Goal: Task Accomplishment & Management: Use online tool/utility

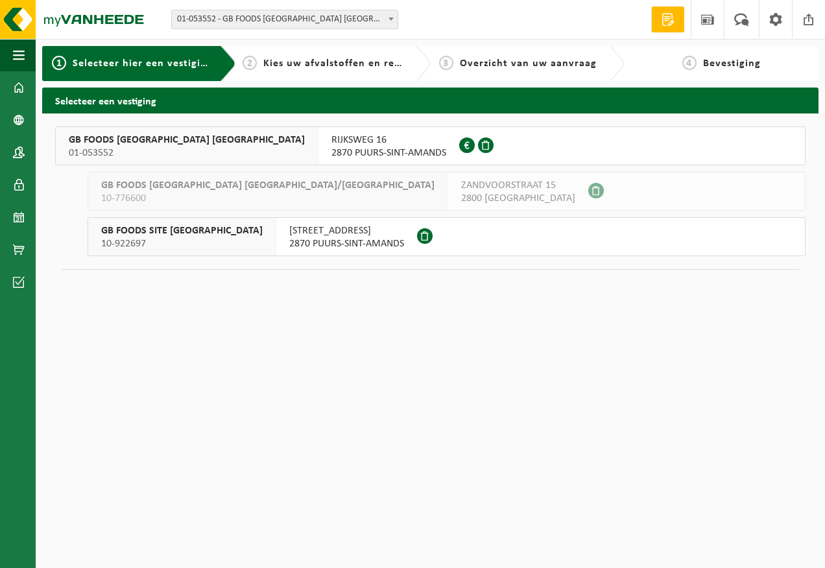
click at [331, 142] on span "RIJKSWEG 16" at bounding box center [388, 140] width 115 height 13
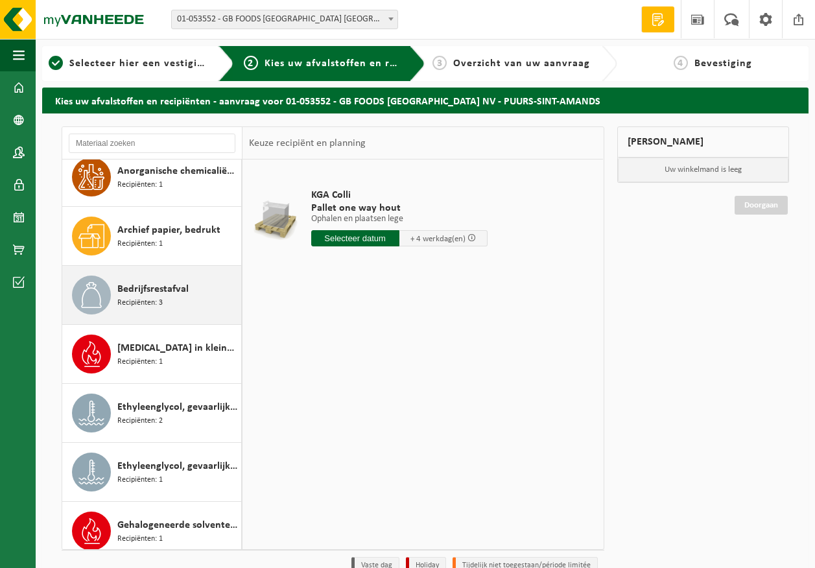
click at [180, 302] on div "Bedrijfsrestafval Recipiënten: 3" at bounding box center [177, 295] width 121 height 39
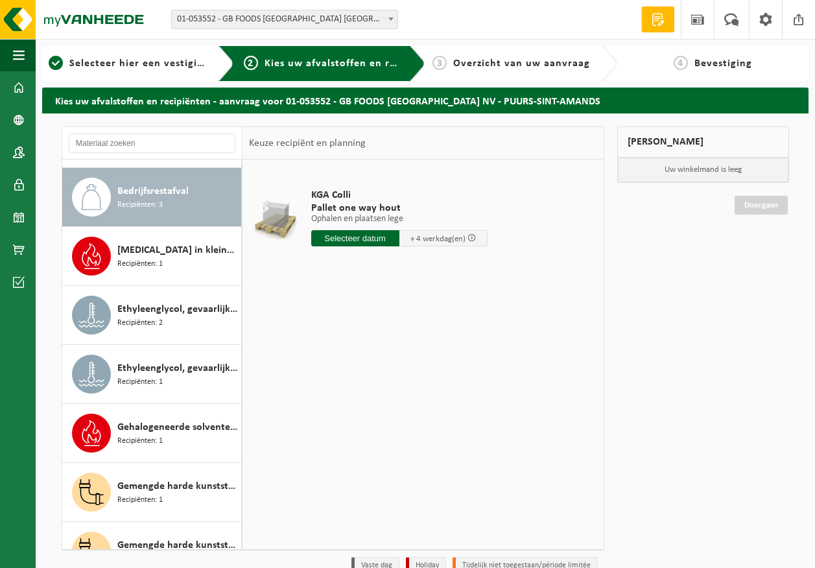
scroll to position [236, 0]
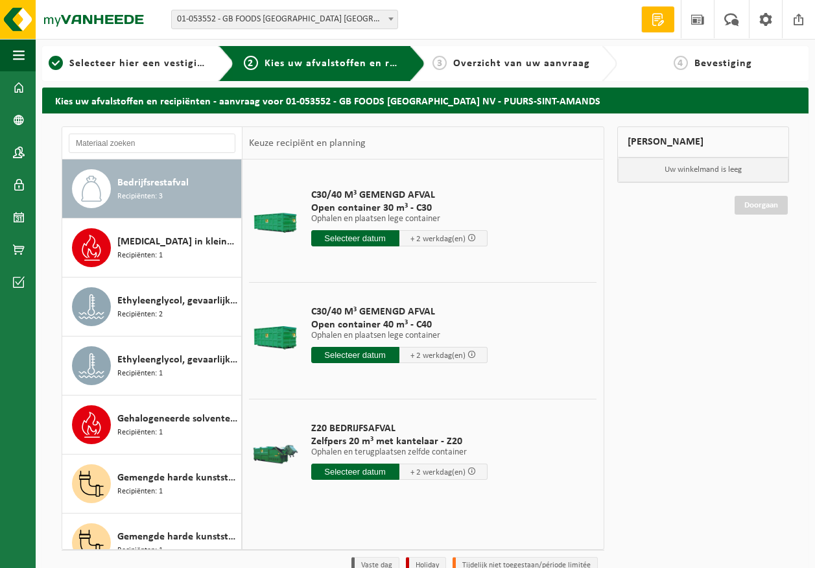
click at [359, 474] on input "text" at bounding box center [355, 472] width 88 height 16
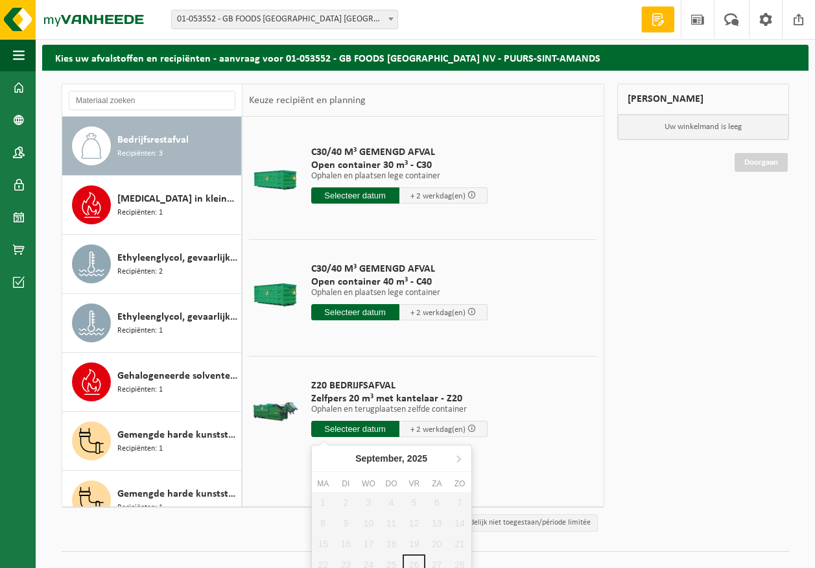
scroll to position [65, 0]
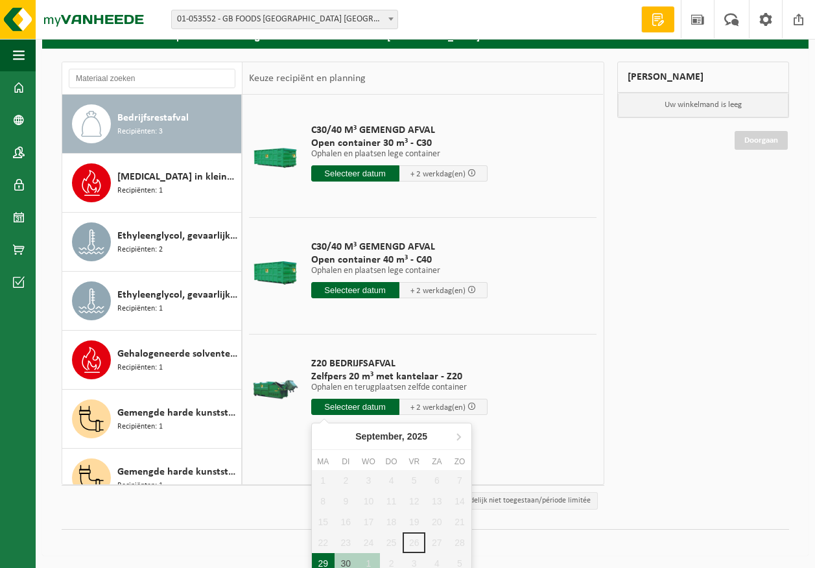
click at [331, 561] on div "29" at bounding box center [323, 563] width 23 height 21
type input "Van 2025-09-29"
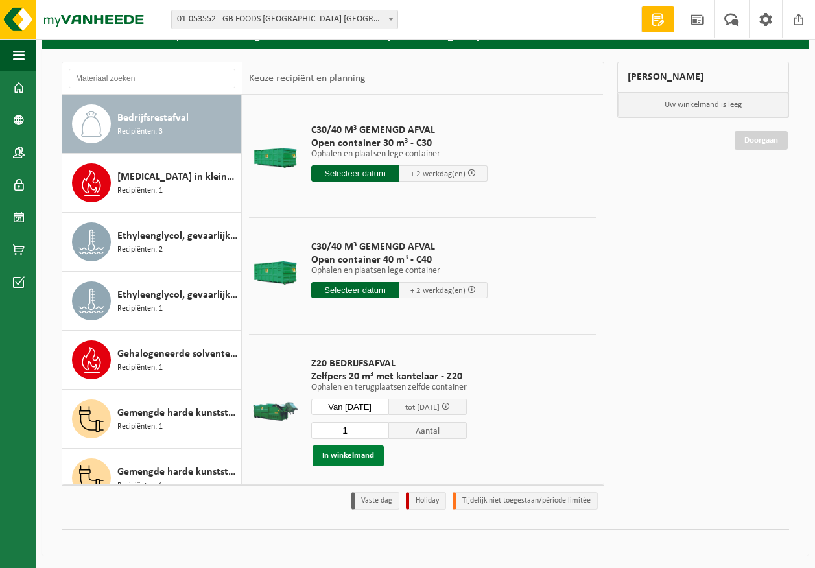
click at [350, 455] on button "In winkelmand" at bounding box center [348, 456] width 71 height 21
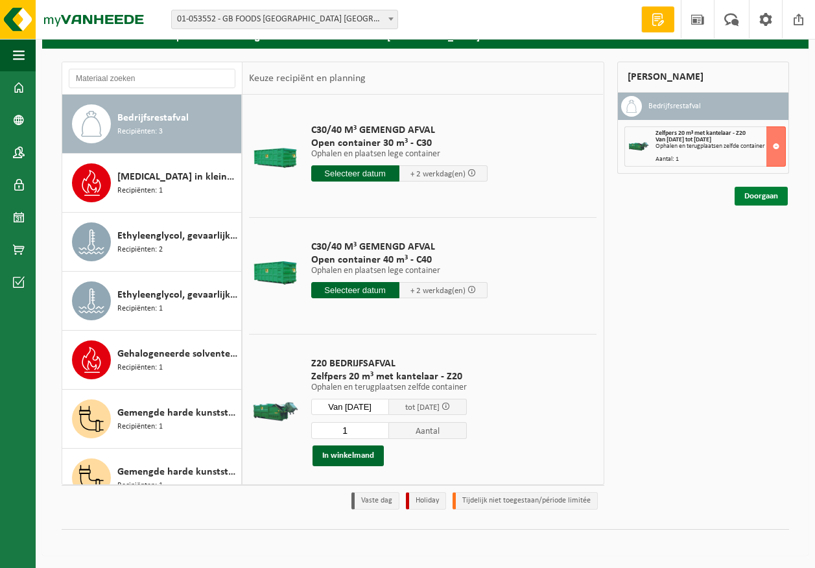
click at [780, 200] on link "Doorgaan" at bounding box center [761, 196] width 53 height 19
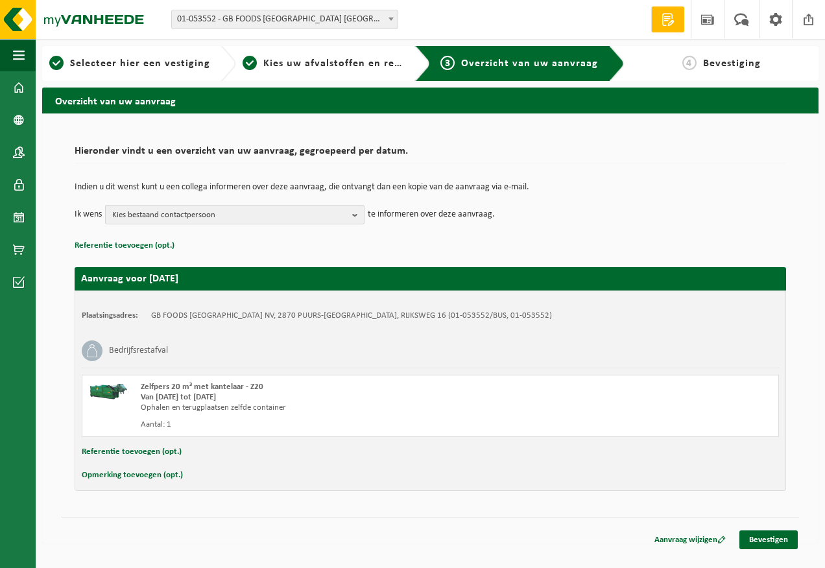
click at [243, 217] on span "Kies bestaand contactpersoon" at bounding box center [229, 215] width 235 height 19
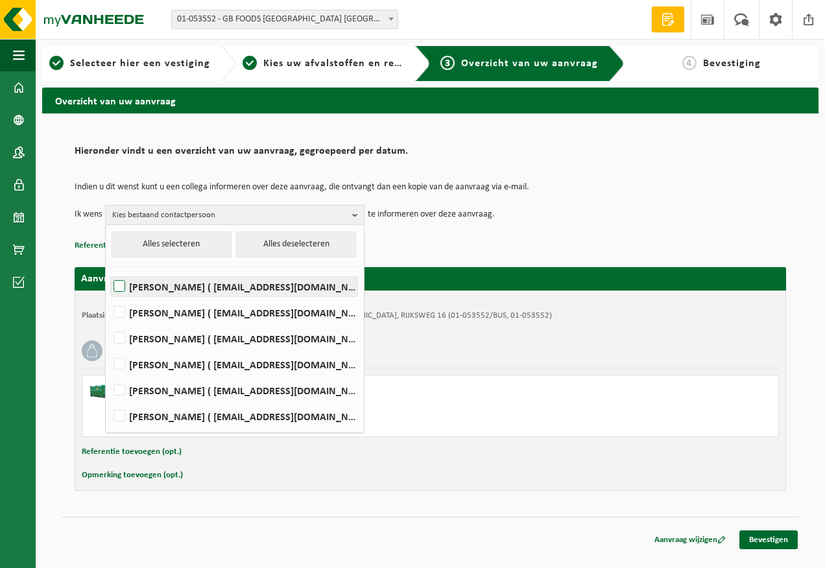
click at [219, 285] on label "Devy De Keersmaeker ( devy_dekeersmaeker@thegbfoods.com )" at bounding box center [234, 286] width 246 height 19
click at [109, 270] on input "Devy De Keersmaeker ( devy_dekeersmaeker@thegbfoods.com )" at bounding box center [108, 270] width 1 height 1
checkbox input "true"
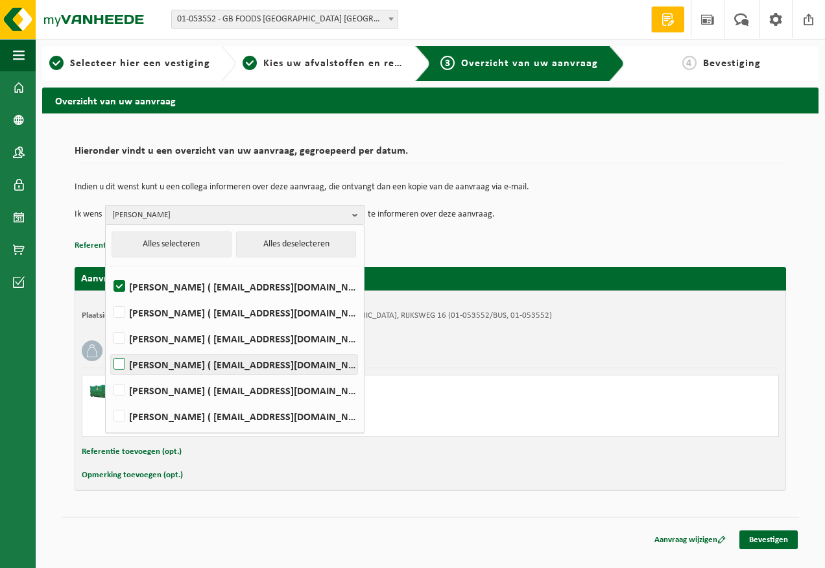
click at [210, 362] on label "Andre Reyniers ( andre_reyniers@thegbfoods.com )" at bounding box center [234, 364] width 246 height 19
click at [109, 348] on input "Andre Reyniers ( andre_reyniers@thegbfoods.com )" at bounding box center [108, 348] width 1 height 1
checkbox input "true"
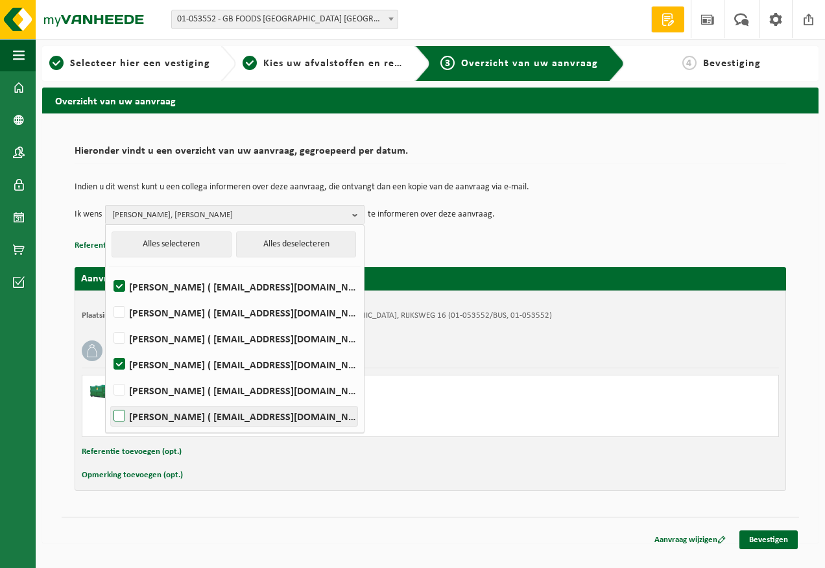
click at [194, 409] on label "Said Tizi ( said_tizi@thegbfoods.com )" at bounding box center [234, 416] width 246 height 19
click at [109, 400] on input "Said Tizi ( said_tizi@thegbfoods.com )" at bounding box center [108, 399] width 1 height 1
checkbox input "true"
click at [514, 539] on div "Hieronder vindt u een overzicht van uw aanvraag, gegroepeerd per datum. Indien …" at bounding box center [430, 328] width 776 height 430
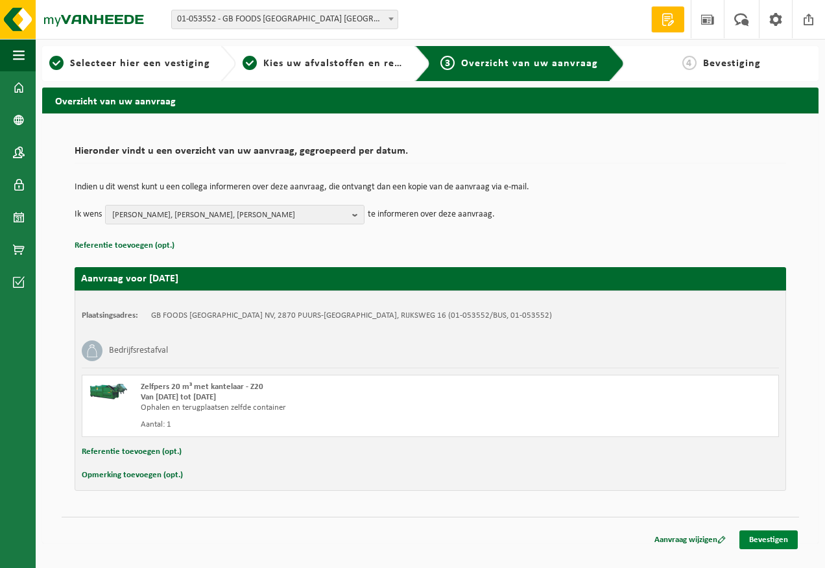
click at [778, 542] on link "Bevestigen" at bounding box center [768, 539] width 58 height 19
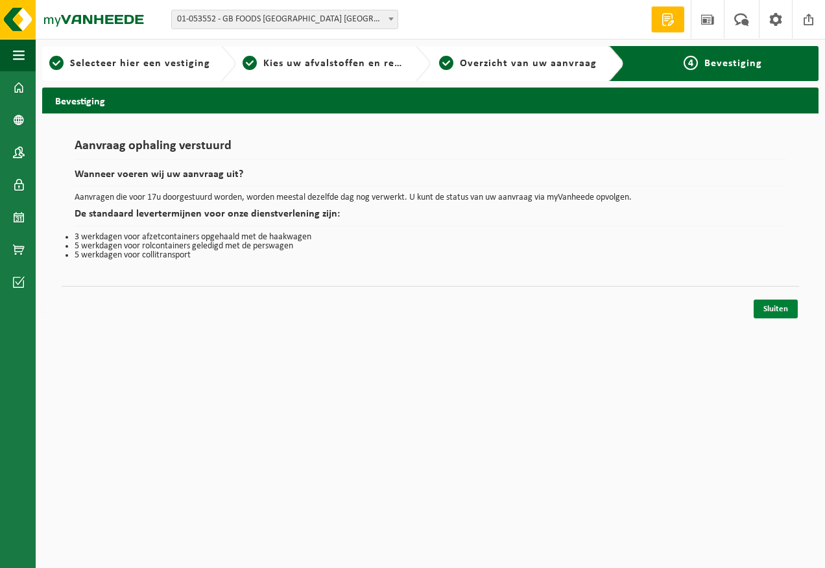
click at [777, 311] on link "Sluiten" at bounding box center [776, 309] width 44 height 19
